Goal: Task Accomplishment & Management: Complete application form

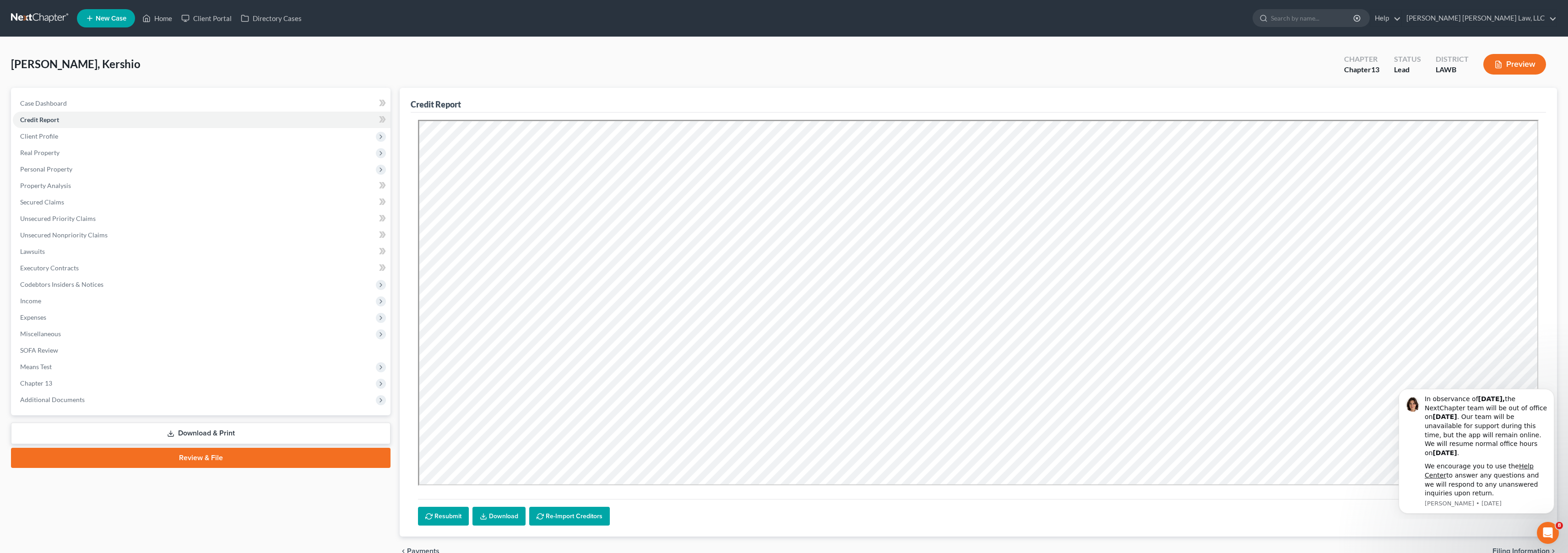
click at [26, 18] on link at bounding box center [40, 18] width 59 height 16
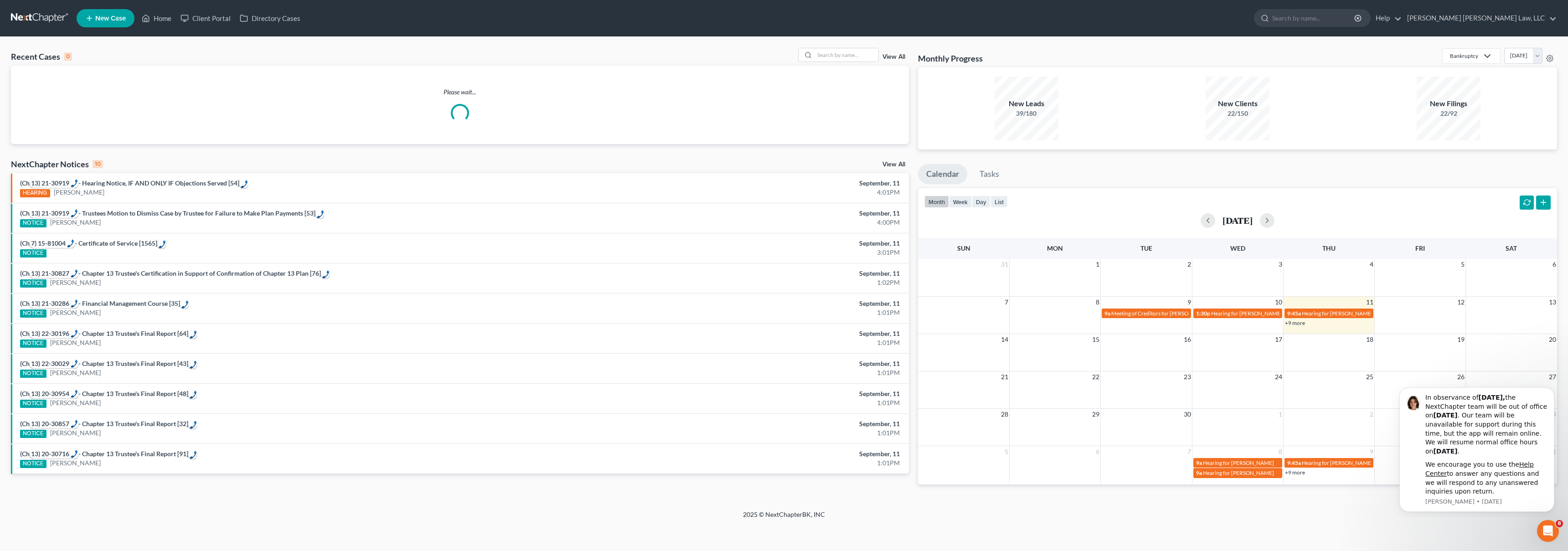
click at [108, 18] on span "New Case" at bounding box center [111, 18] width 30 height 7
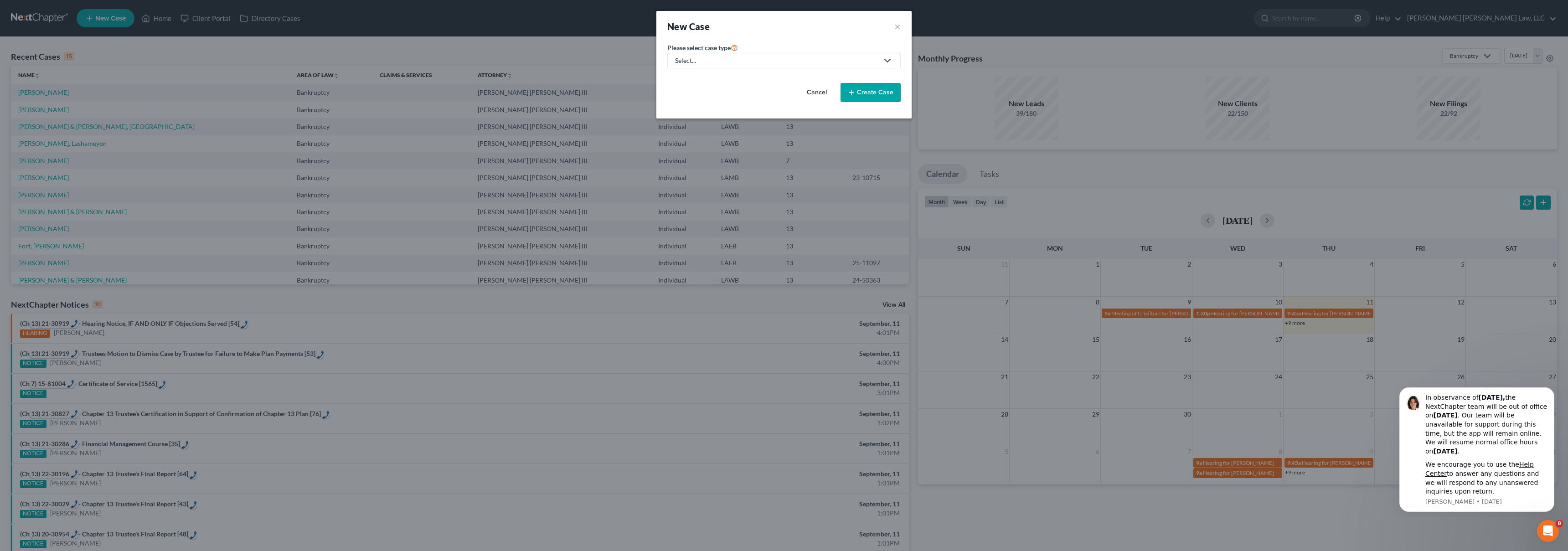
click at [748, 63] on div "Select..." at bounding box center [777, 60] width 203 height 9
click at [721, 81] on div "Bankruptcy" at bounding box center [716, 79] width 81 height 9
select select "36"
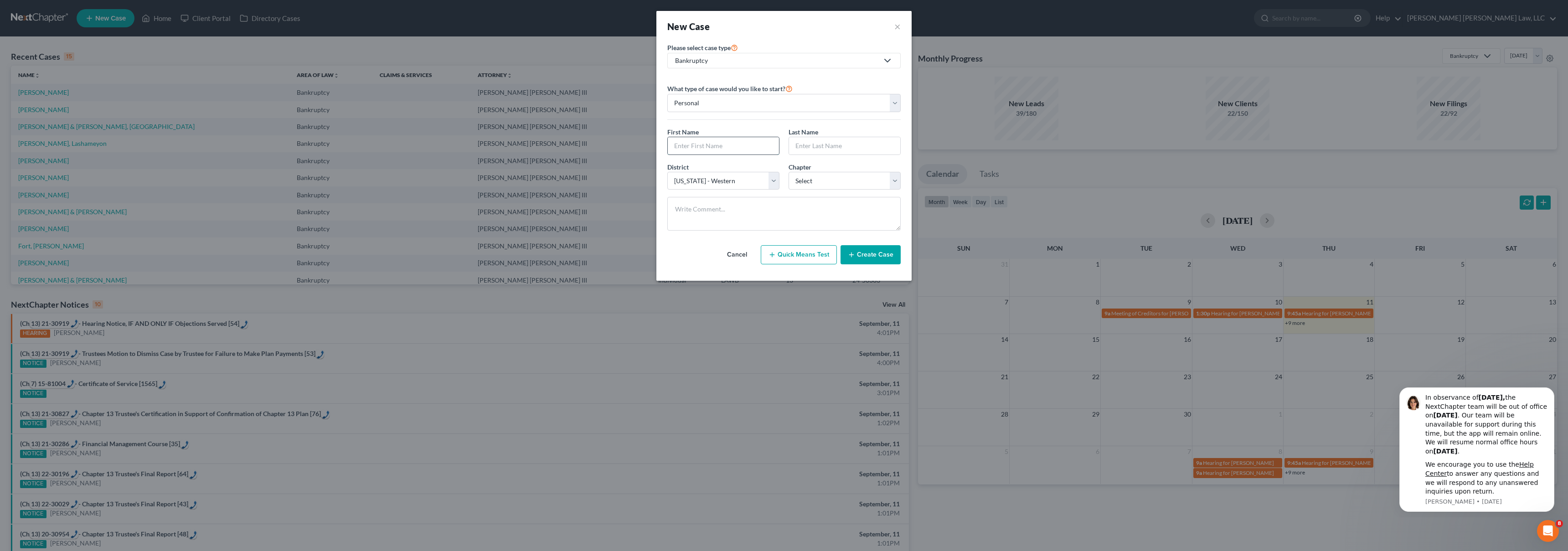
click at [699, 150] on input "text" at bounding box center [723, 146] width 111 height 17
type input "Lashondra"
type input "Crockhom"
select select "3"
click at [881, 261] on button "Create Case" at bounding box center [870, 254] width 60 height 19
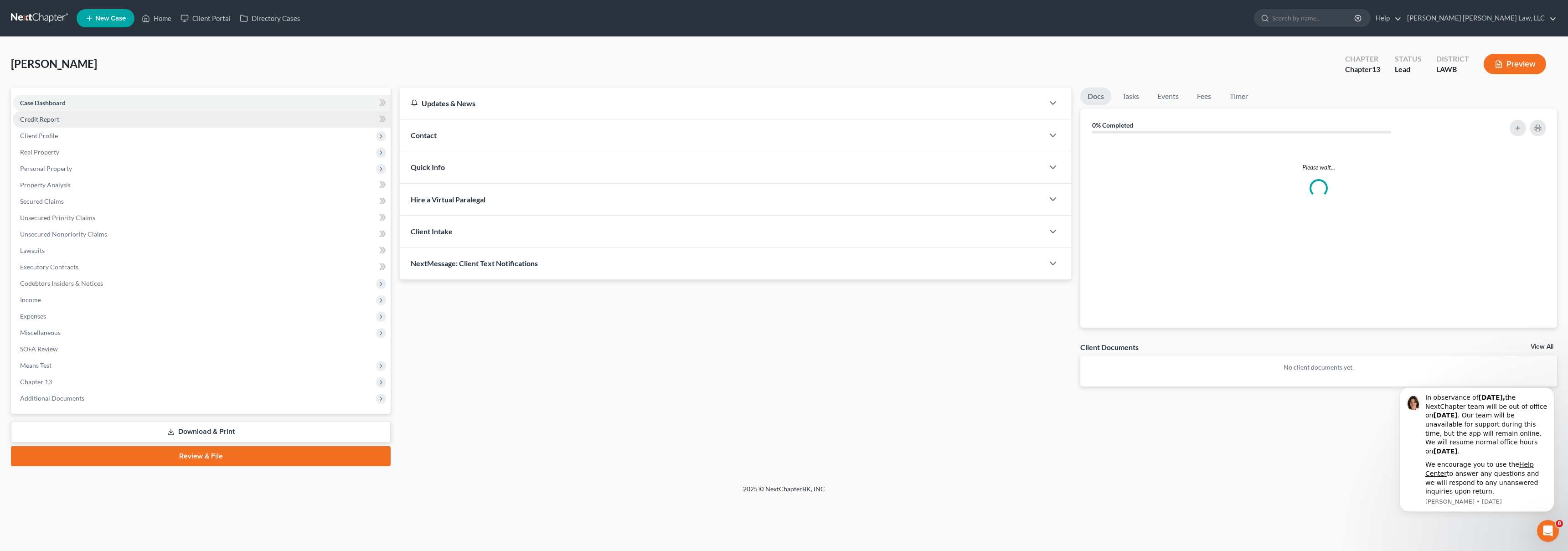
click at [52, 121] on span "Credit Report" at bounding box center [40, 119] width 39 height 8
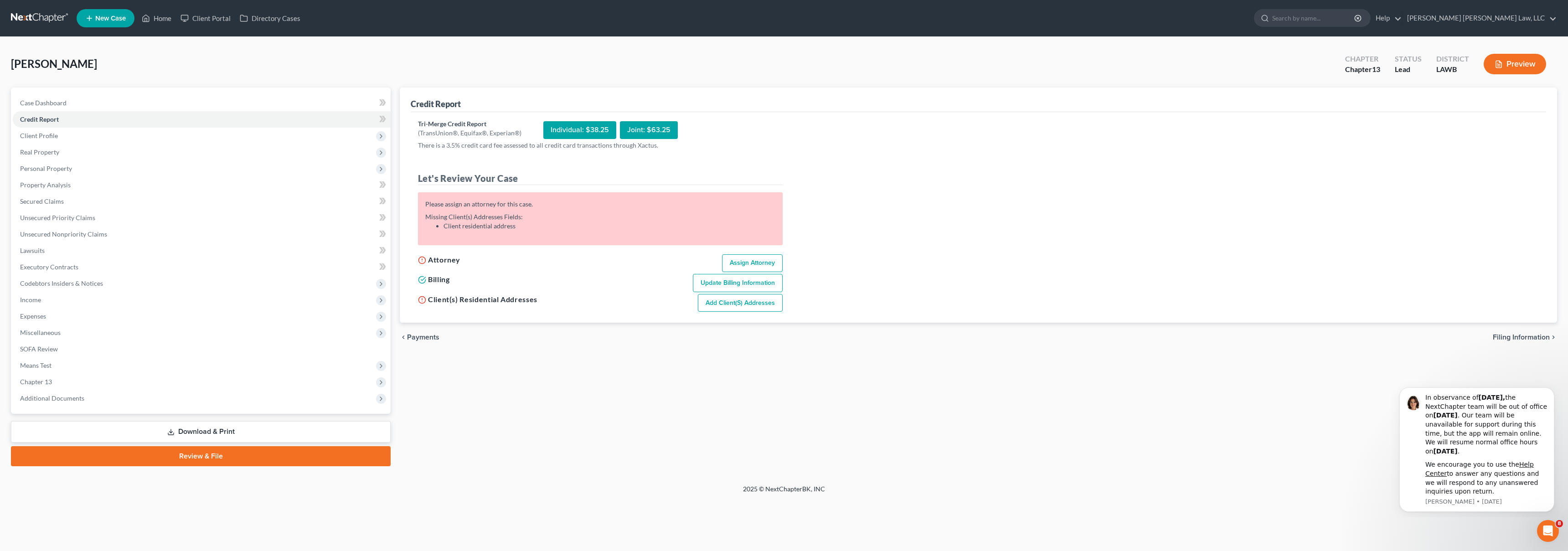
click at [745, 259] on link "Assign Attorney" at bounding box center [752, 264] width 61 height 18
select select "1"
select select "0"
select select "3"
select select "36"
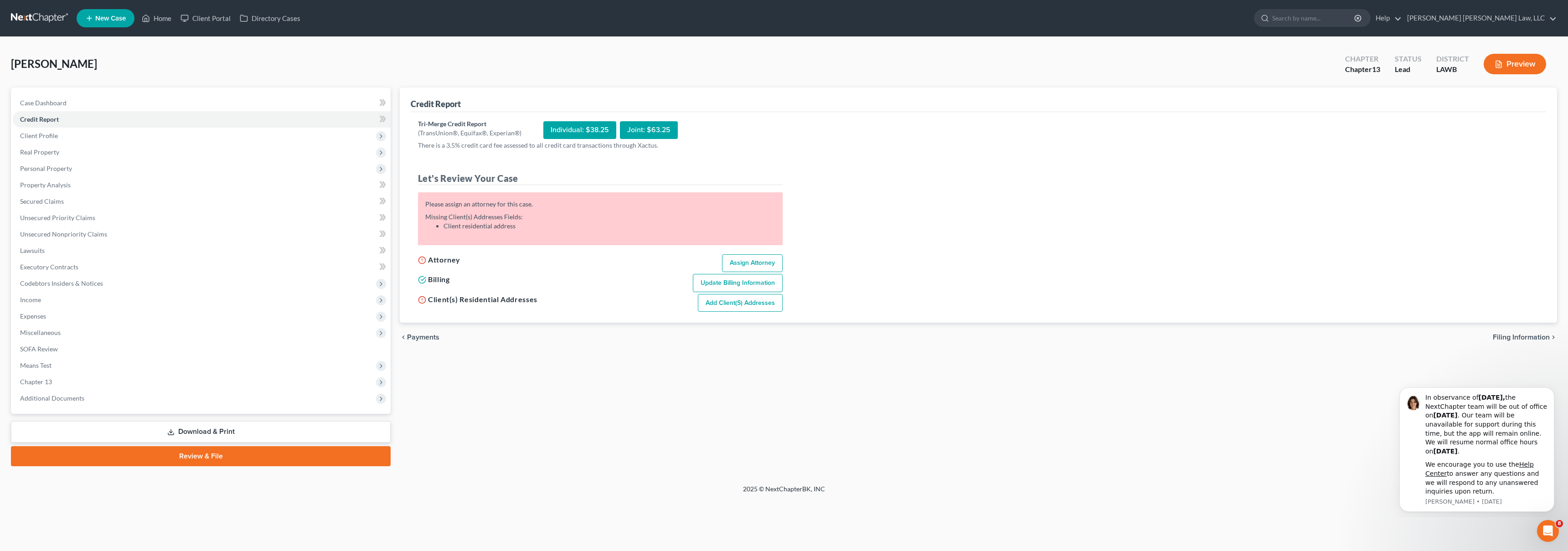
select select "19"
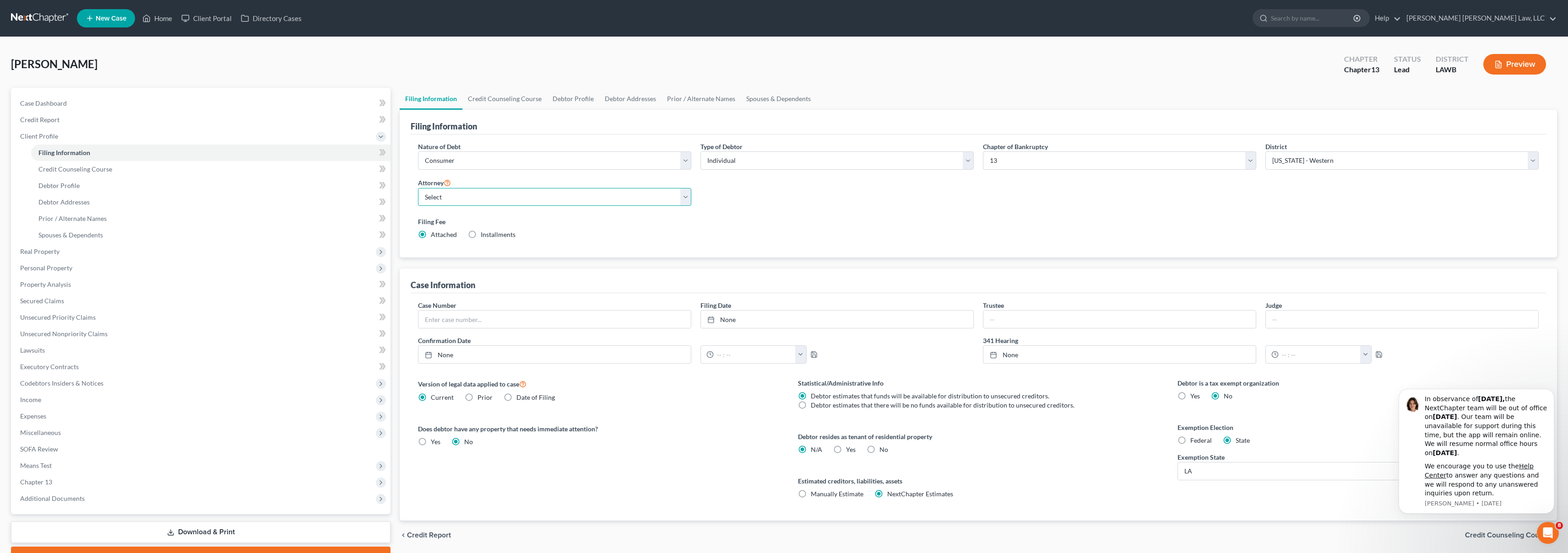
click at [440, 194] on select "Select E. Orum Young III - LAWB E. Orum Young III - LAMB E. Orum Young III - LA…" at bounding box center [554, 197] width 273 height 18
select select "0"
click at [32, 112] on link "Credit Report" at bounding box center [202, 120] width 378 height 16
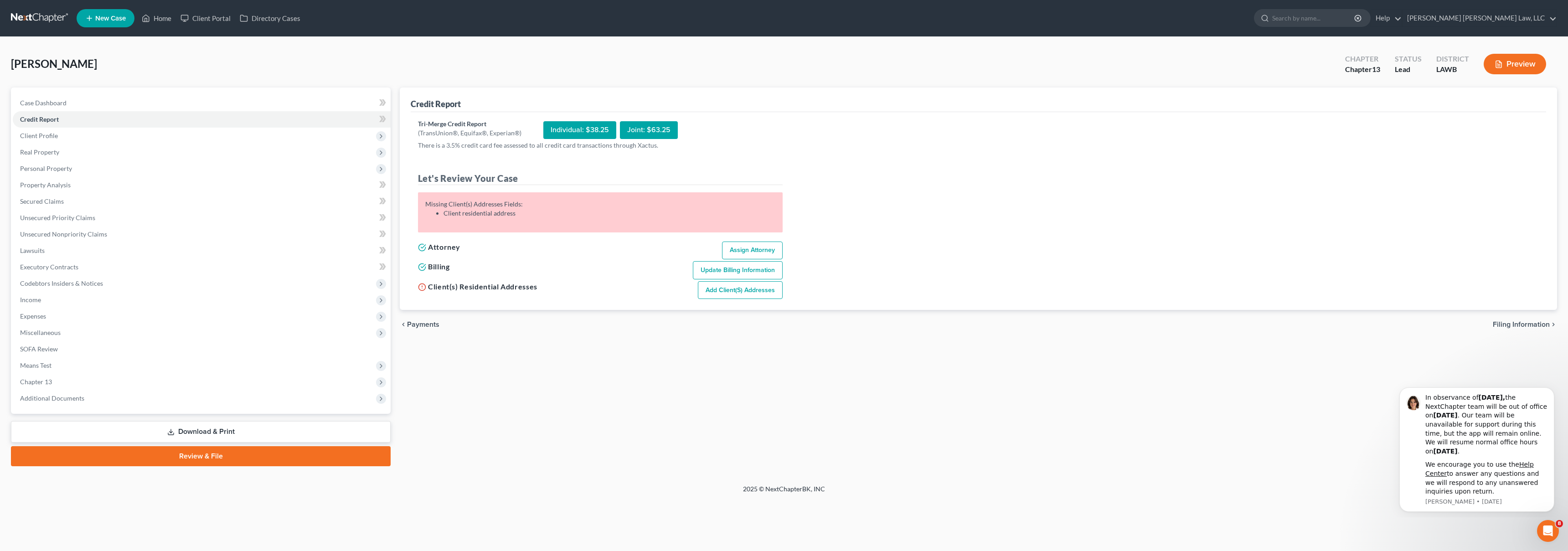
click at [763, 296] on link "Add Client(s) Addresses" at bounding box center [740, 290] width 85 height 18
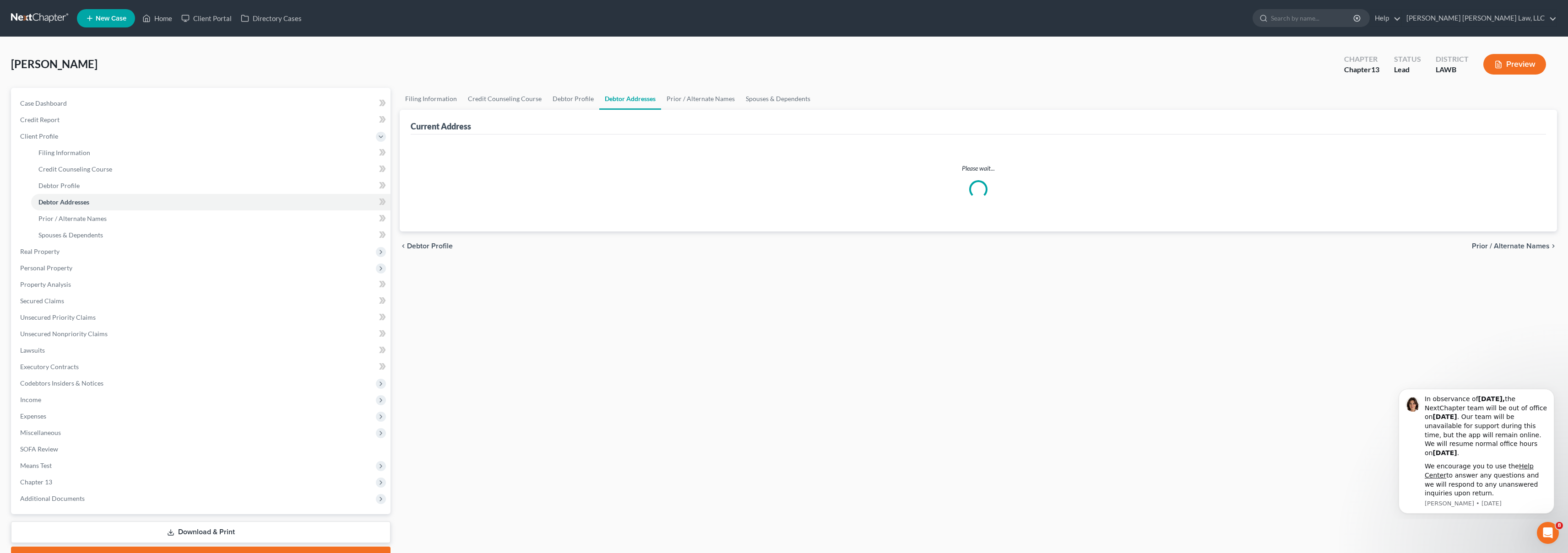
select select "0"
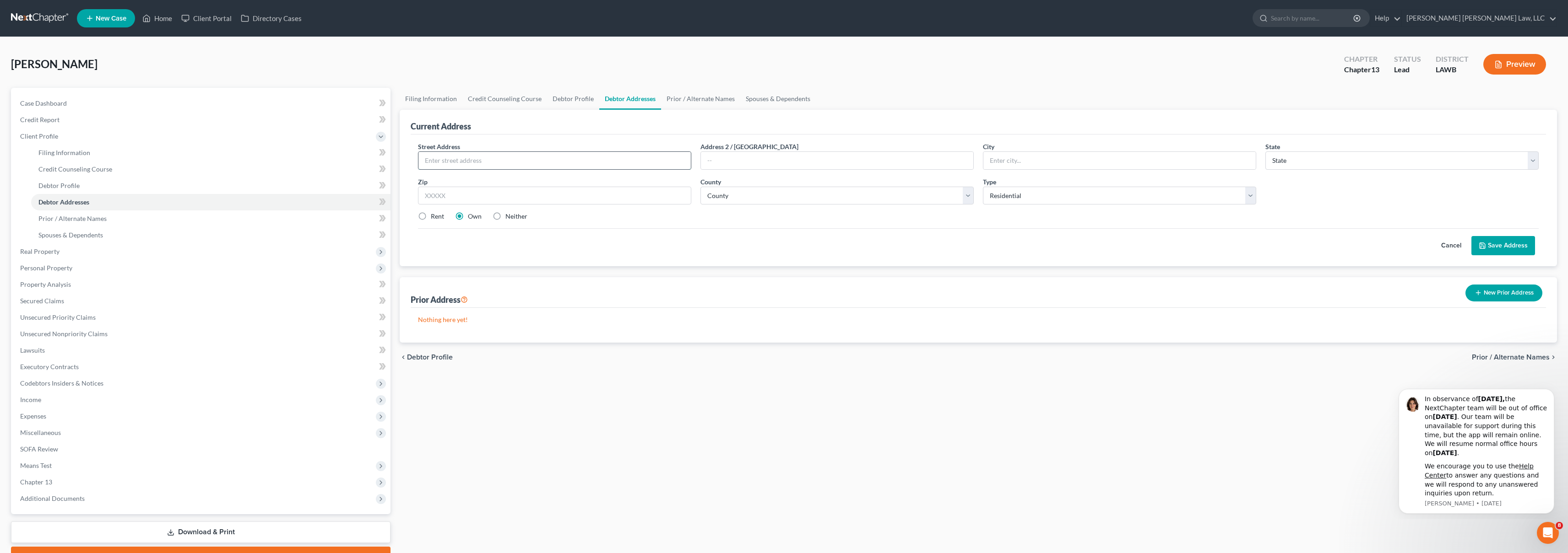
click at [500, 166] on input "text" at bounding box center [554, 161] width 273 height 17
type input "1001 Orange Street Apartment #A"
type input "Monroe"
select select "19"
type input "71202"
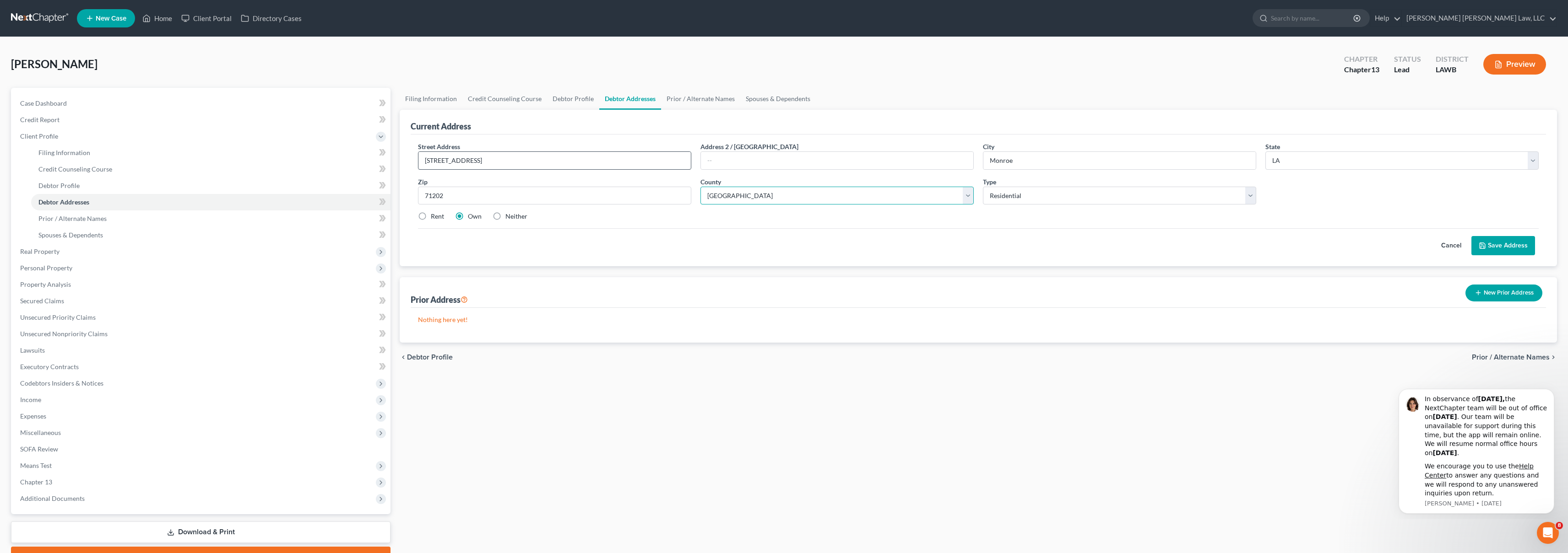
select select "36"
click at [431, 214] on label "Rent" at bounding box center [438, 216] width 13 height 9
click at [435, 214] on input "Rent" at bounding box center [438, 215] width 6 height 6
radio input "true"
click at [1520, 251] on button "Save Address" at bounding box center [1503, 245] width 64 height 19
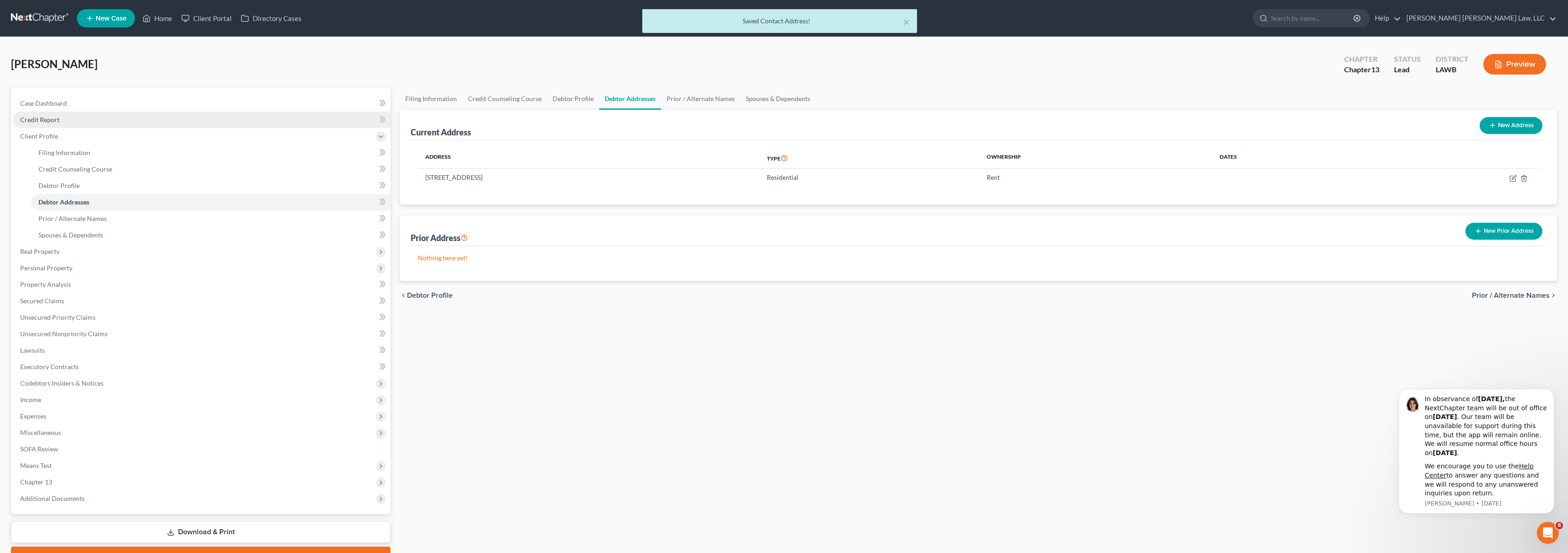
click at [68, 123] on link "Credit Report" at bounding box center [202, 120] width 378 height 16
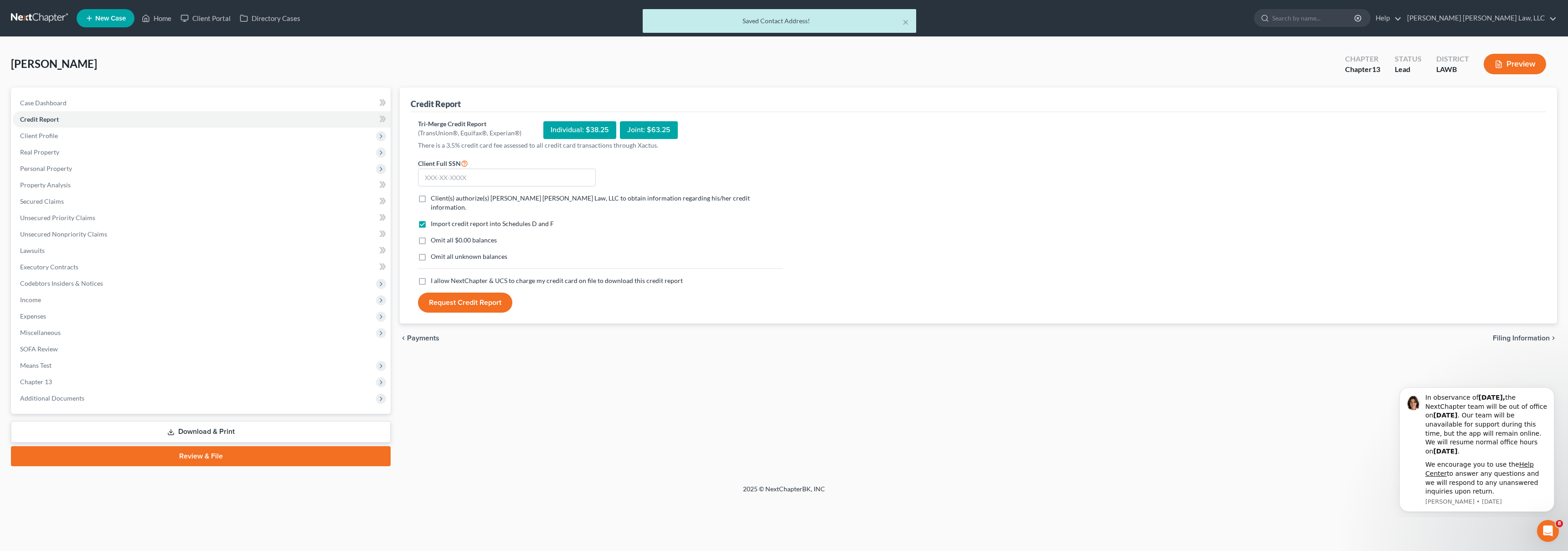
click at [431, 276] on label "I allow NextChapter & UCS to charge my credit card on file to download this cre…" at bounding box center [557, 281] width 252 height 9
click at [435, 276] on input "I allow NextChapter & UCS to charge my credit card on file to download this cre…" at bounding box center [438, 279] width 6 height 6
checkbox input "true"
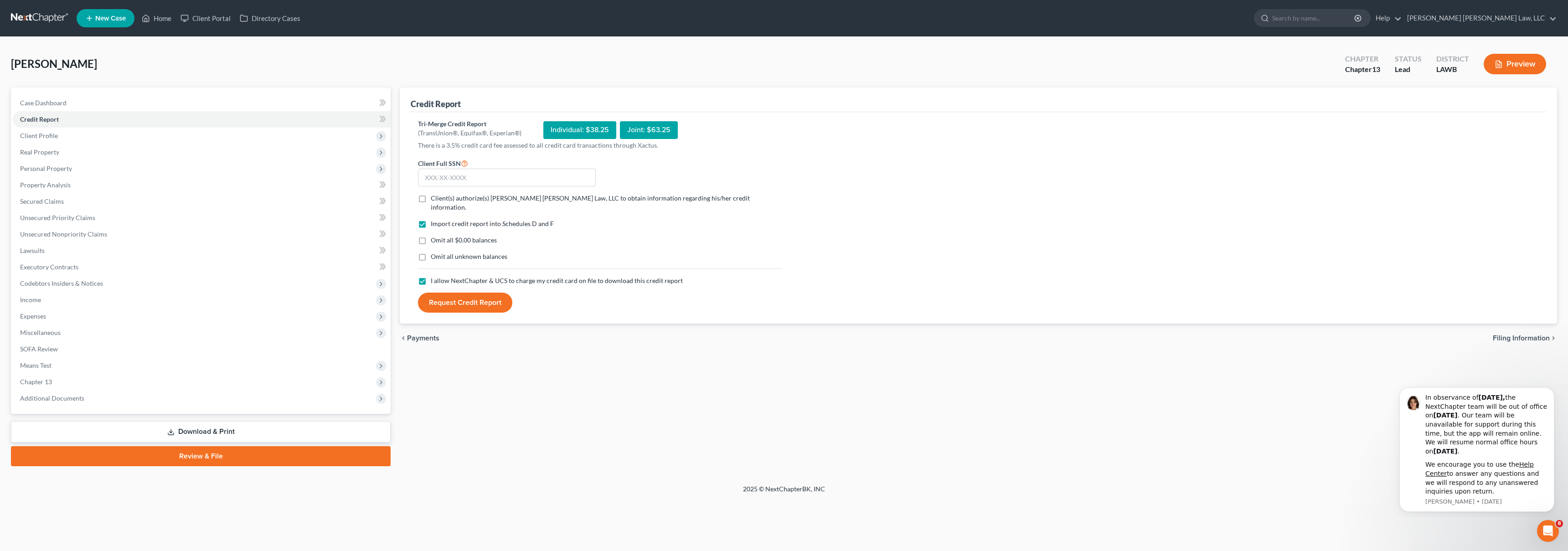
click at [431, 252] on label "Omit all unknown balances" at bounding box center [469, 256] width 77 height 9
click at [435, 252] on input "Omit all unknown balances" at bounding box center [438, 255] width 6 height 6
checkbox input "true"
click at [431, 236] on label "Omit all $0.00 balances" at bounding box center [464, 240] width 66 height 9
click at [435, 236] on input "Omit all $0.00 balances" at bounding box center [438, 239] width 6 height 6
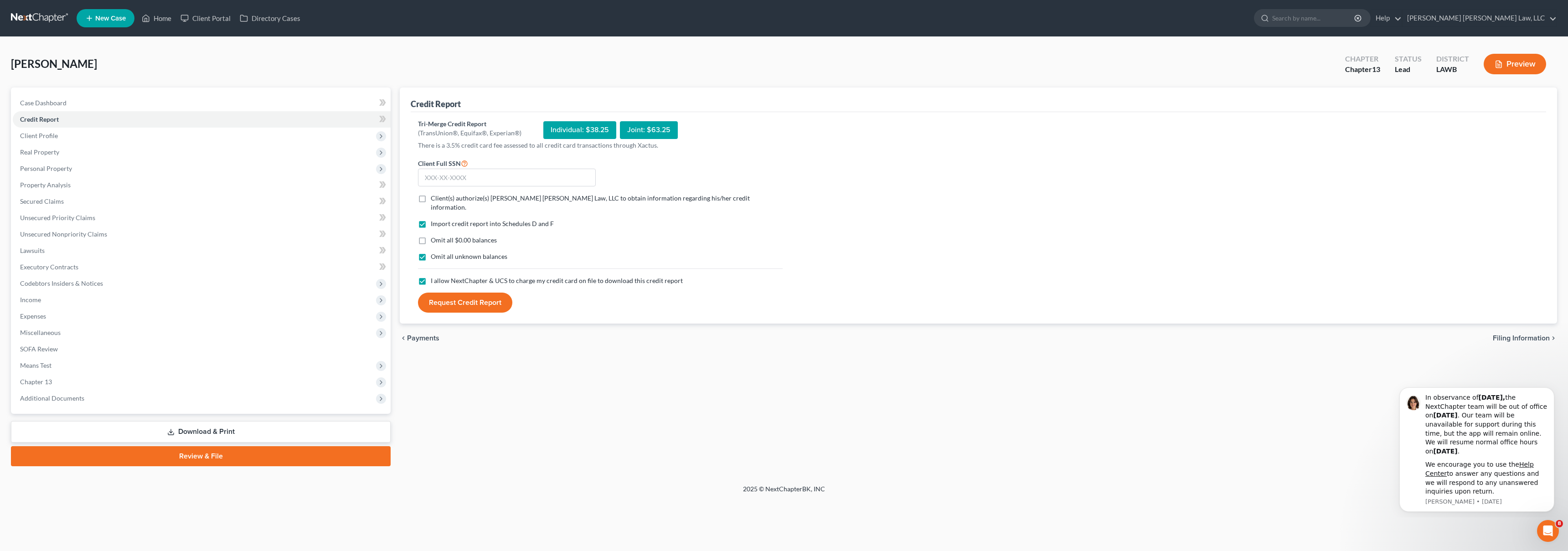
checkbox input "true"
click at [431, 197] on label "Client(s) authorize(s) E. Orum Young Law, LLC to obtain information regarding h…" at bounding box center [607, 203] width 352 height 18
click at [435, 197] on input "Client(s) authorize(s) E. Orum Young Law, LLC to obtain information regarding h…" at bounding box center [438, 197] width 6 height 6
checkbox input "true"
click at [456, 178] on input "text" at bounding box center [507, 178] width 178 height 18
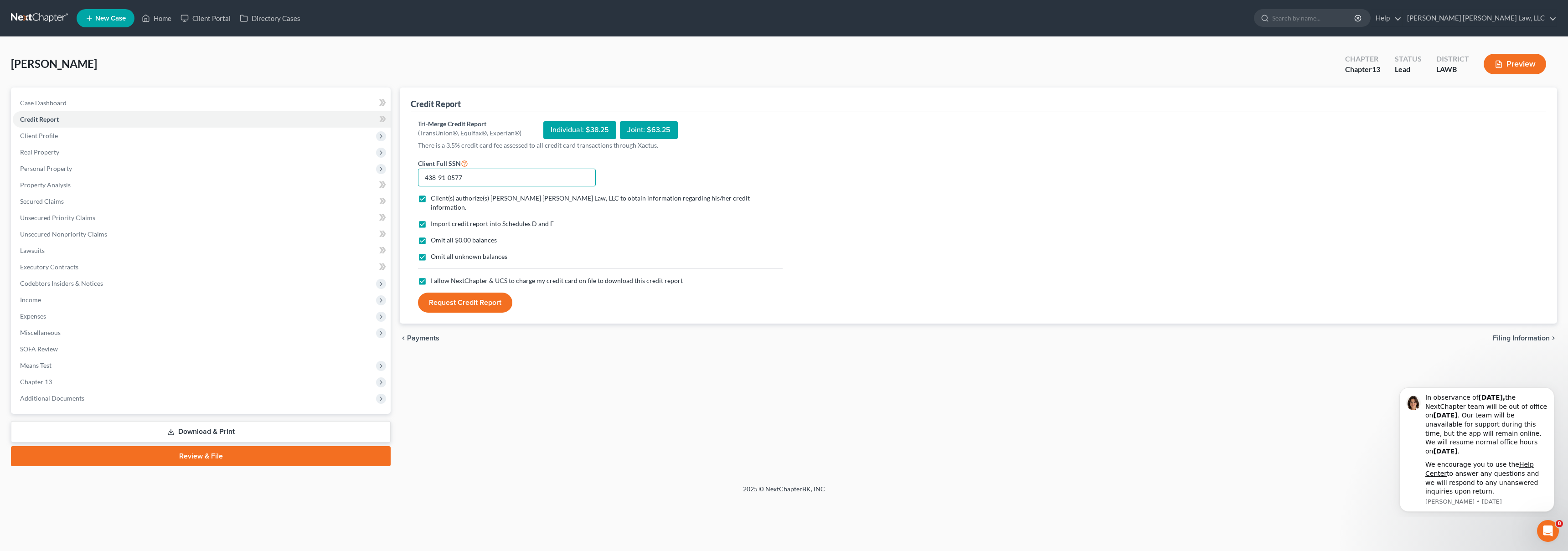
type input "438-91-0577"
click at [466, 295] on button "Request Credit Report" at bounding box center [465, 303] width 94 height 20
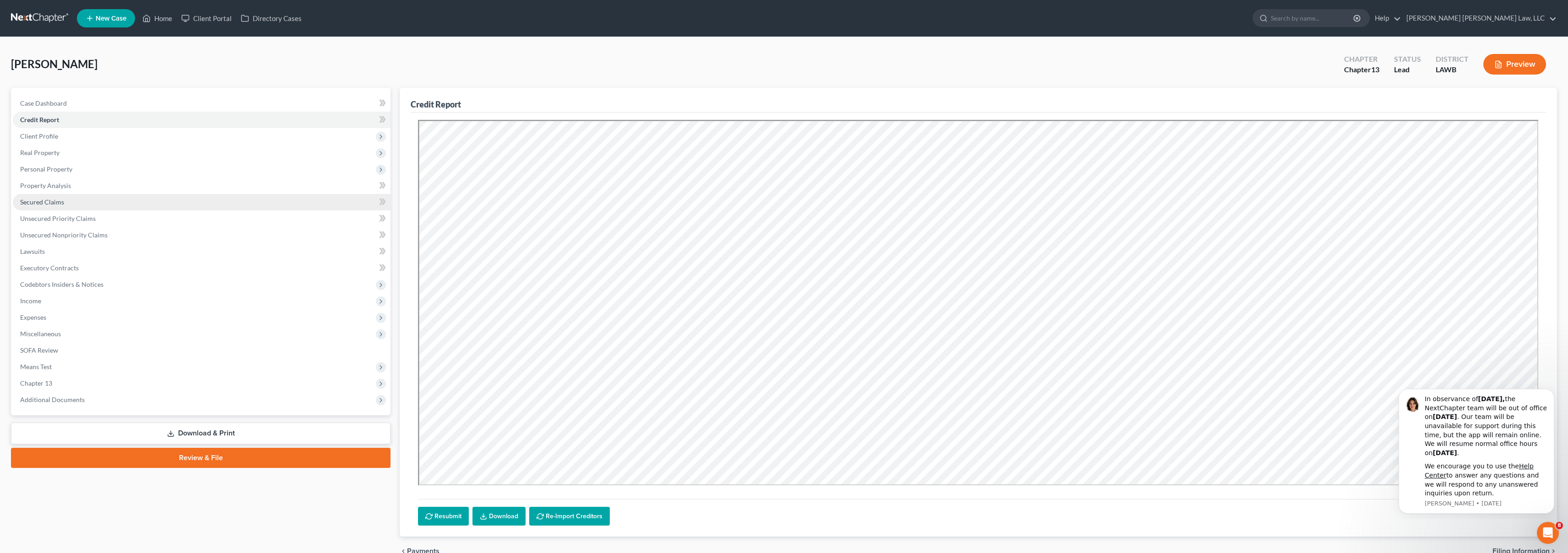
click at [97, 201] on link "Secured Claims" at bounding box center [202, 202] width 378 height 16
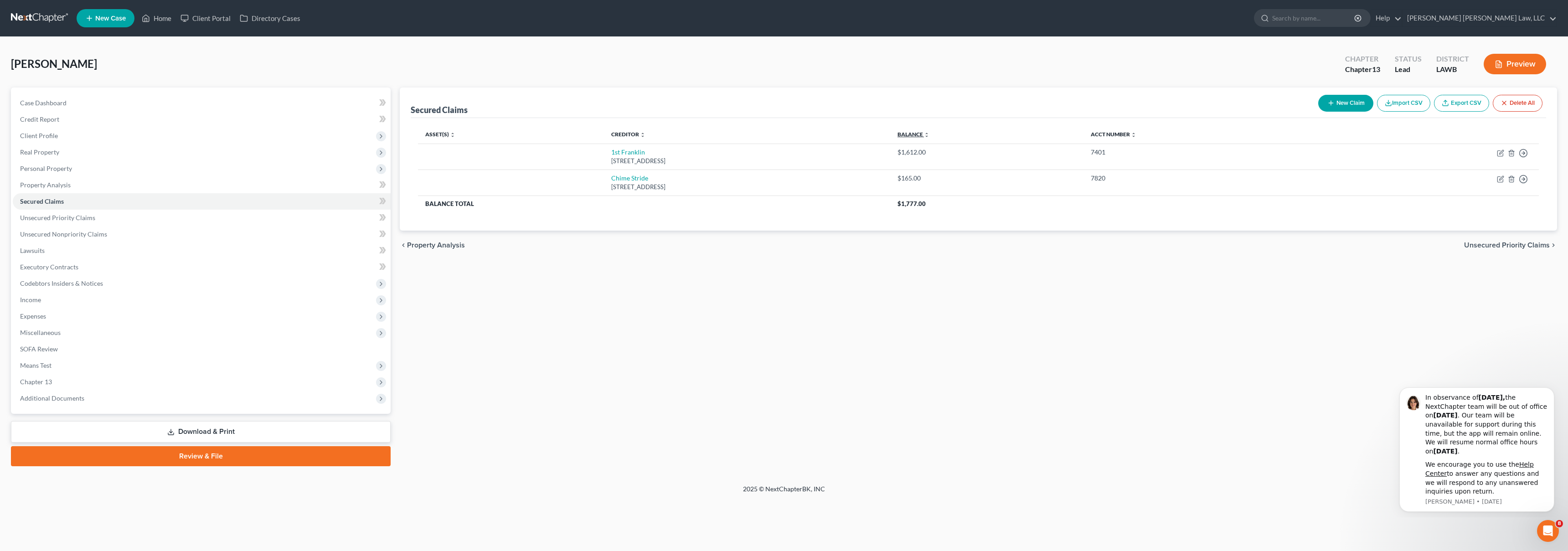
click at [929, 133] on link "Balance expand_more expand_less unfold_more" at bounding box center [913, 134] width 32 height 7
click at [69, 231] on span "Unsecured Nonpriority Claims" at bounding box center [63, 234] width 87 height 8
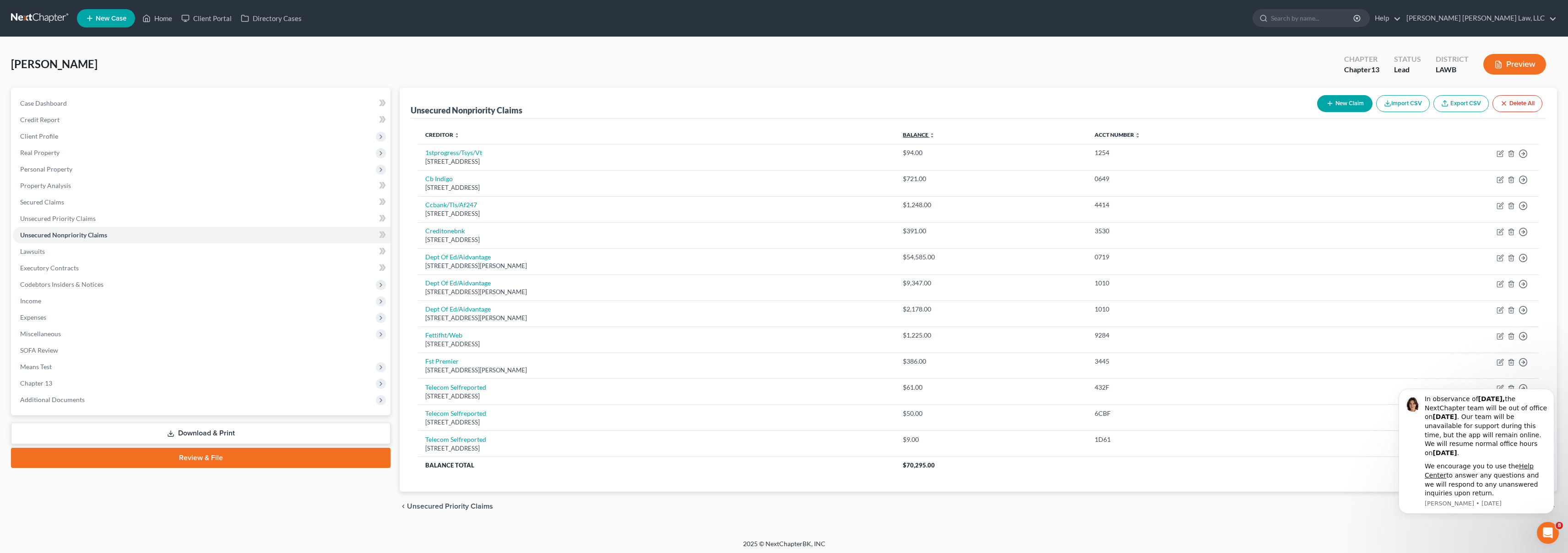
click at [935, 134] on link "Balance expand_more expand_less unfold_more" at bounding box center [919, 134] width 32 height 7
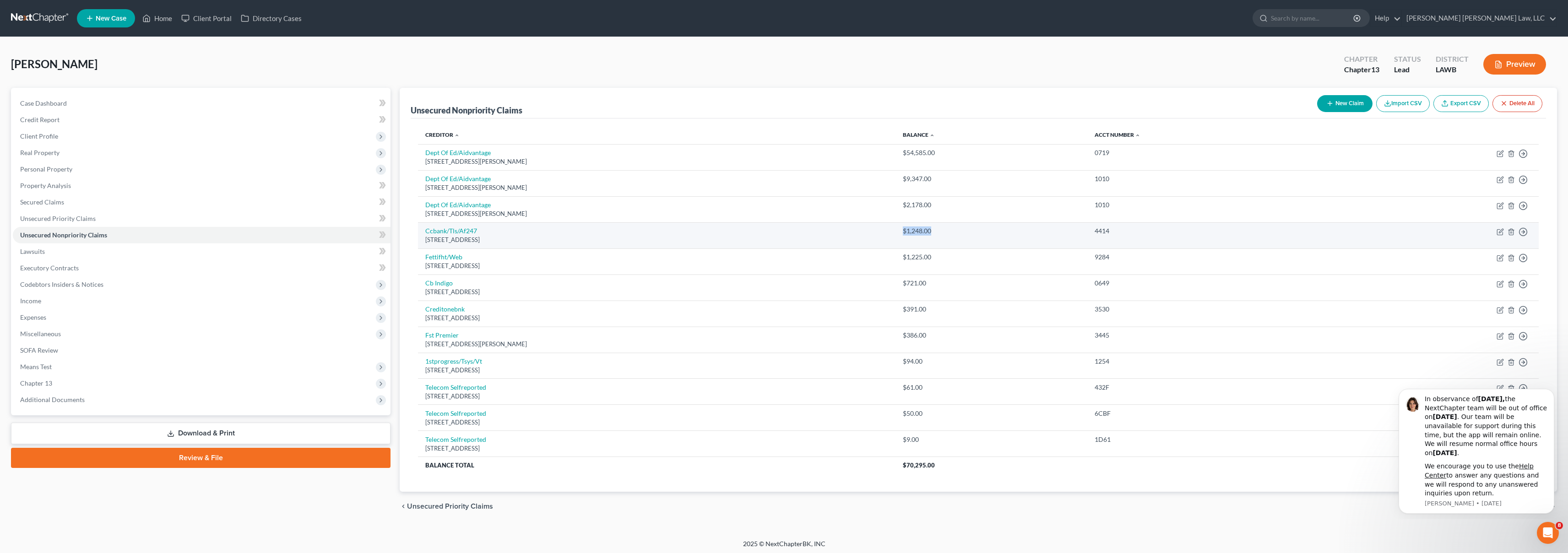
drag, startPoint x: 974, startPoint y: 232, endPoint x: 929, endPoint y: 235, distance: 45.1
click at [929, 235] on td "$1,248.00" at bounding box center [992, 235] width 192 height 26
